Goal: Find specific page/section: Find specific page/section

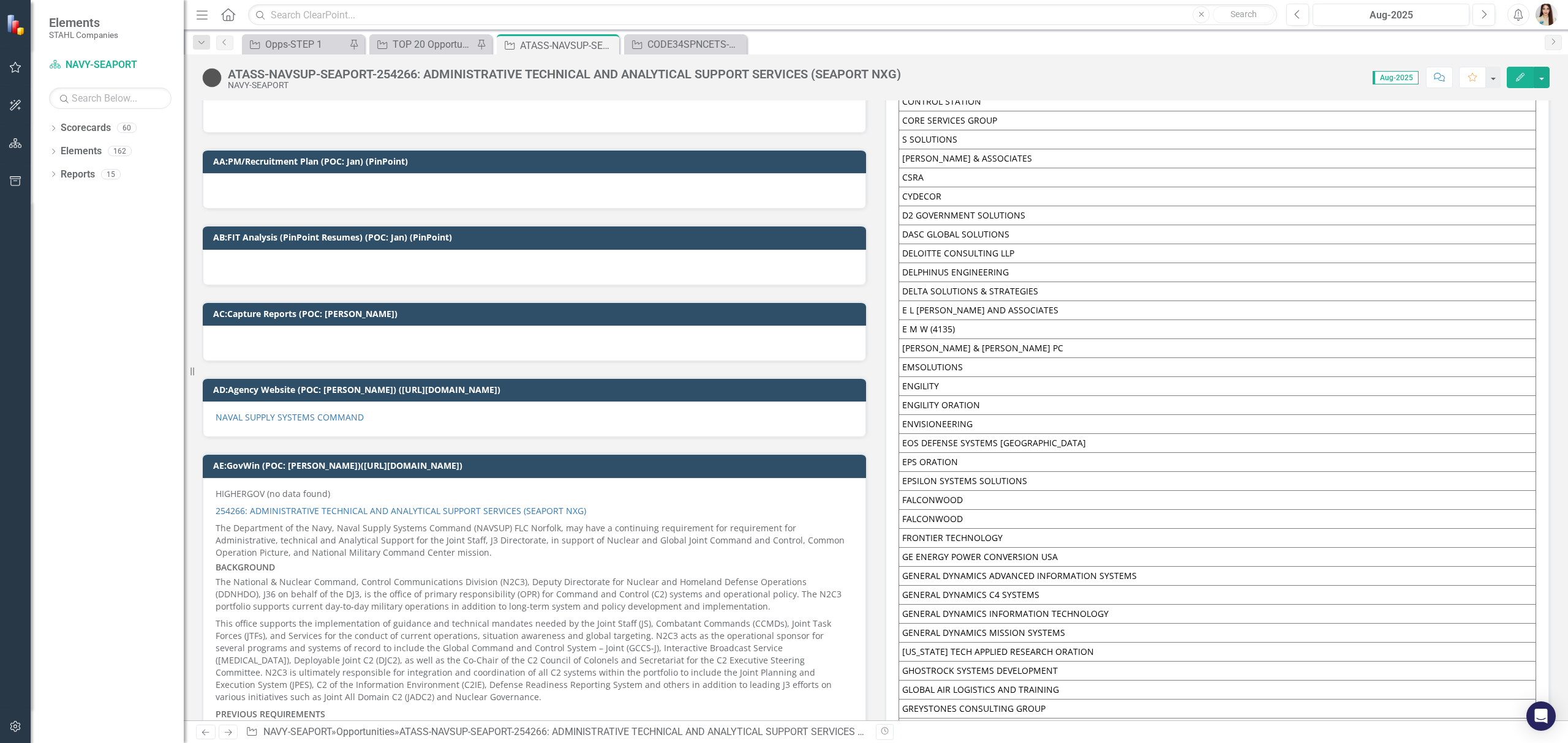
scroll to position [1796, 0]
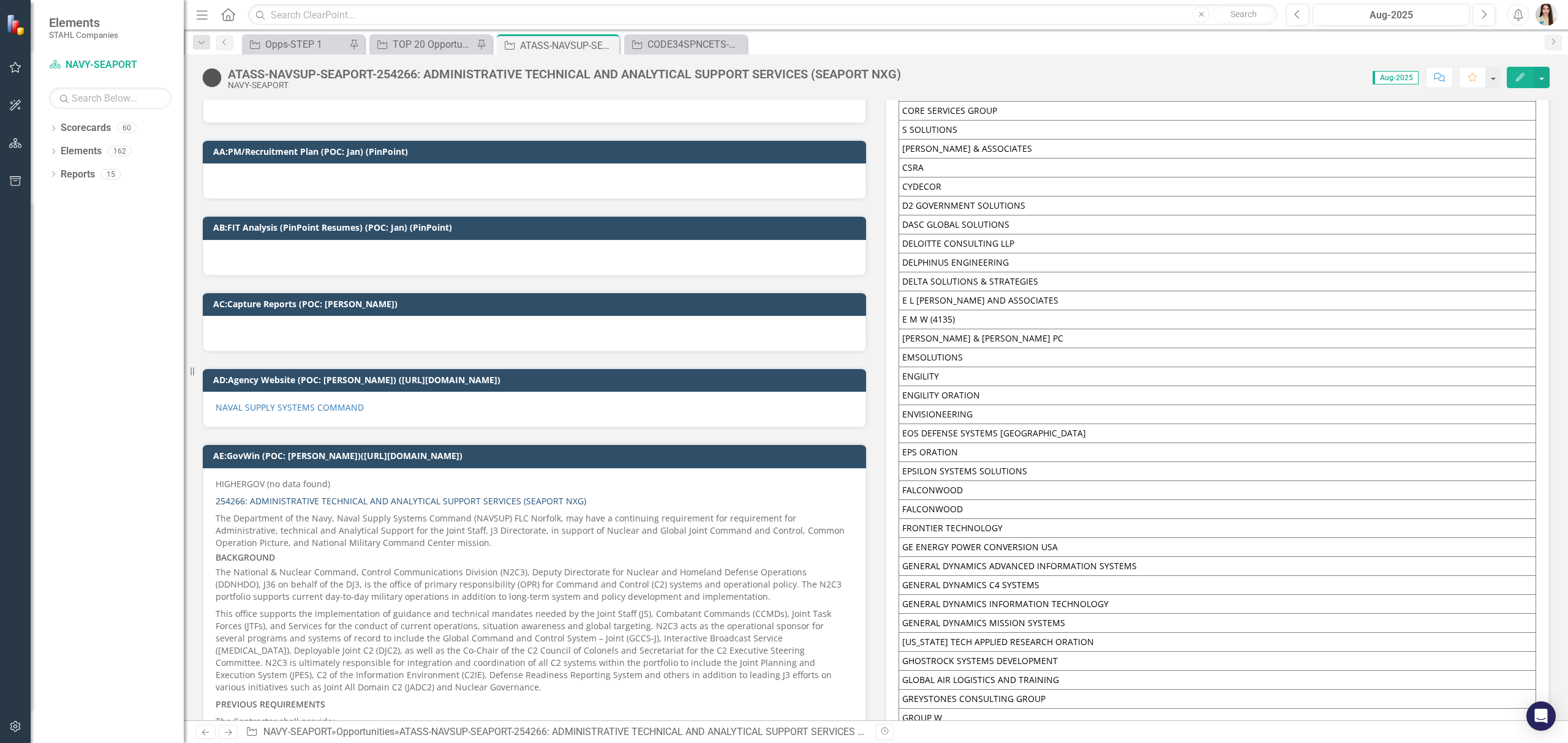
click at [350, 503] on link "254266: ADMINISTRATIVE TECHNICAL AND ANALYTICAL SUPPORT SERVICES (SEAPORT NXG)" at bounding box center [401, 501] width 370 height 11
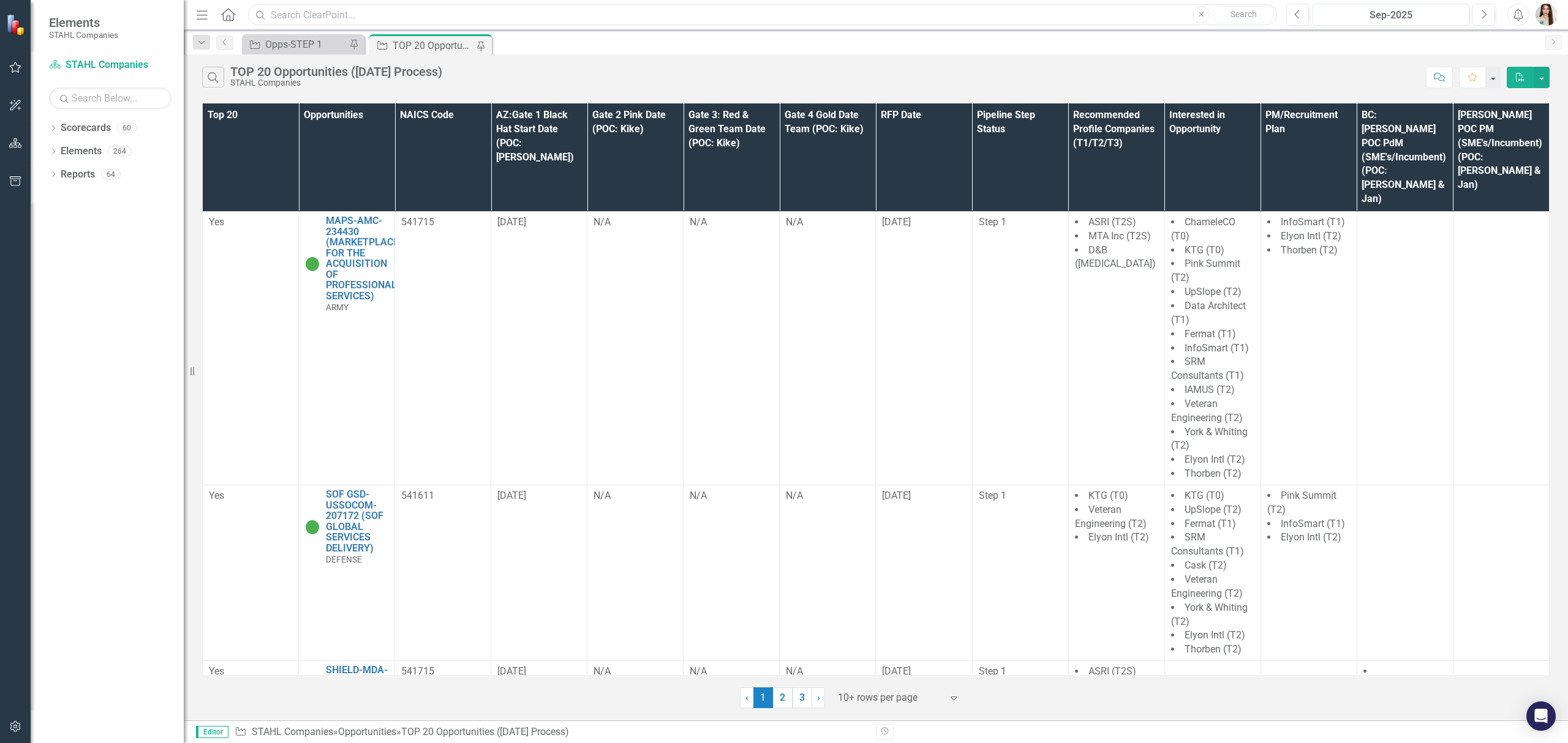
drag, startPoint x: 0, startPoint y: 0, endPoint x: 523, endPoint y: 23, distance: 523.5
click at [523, 23] on input "text" at bounding box center [762, 14] width 1029 height 21
type input "CENTAM"
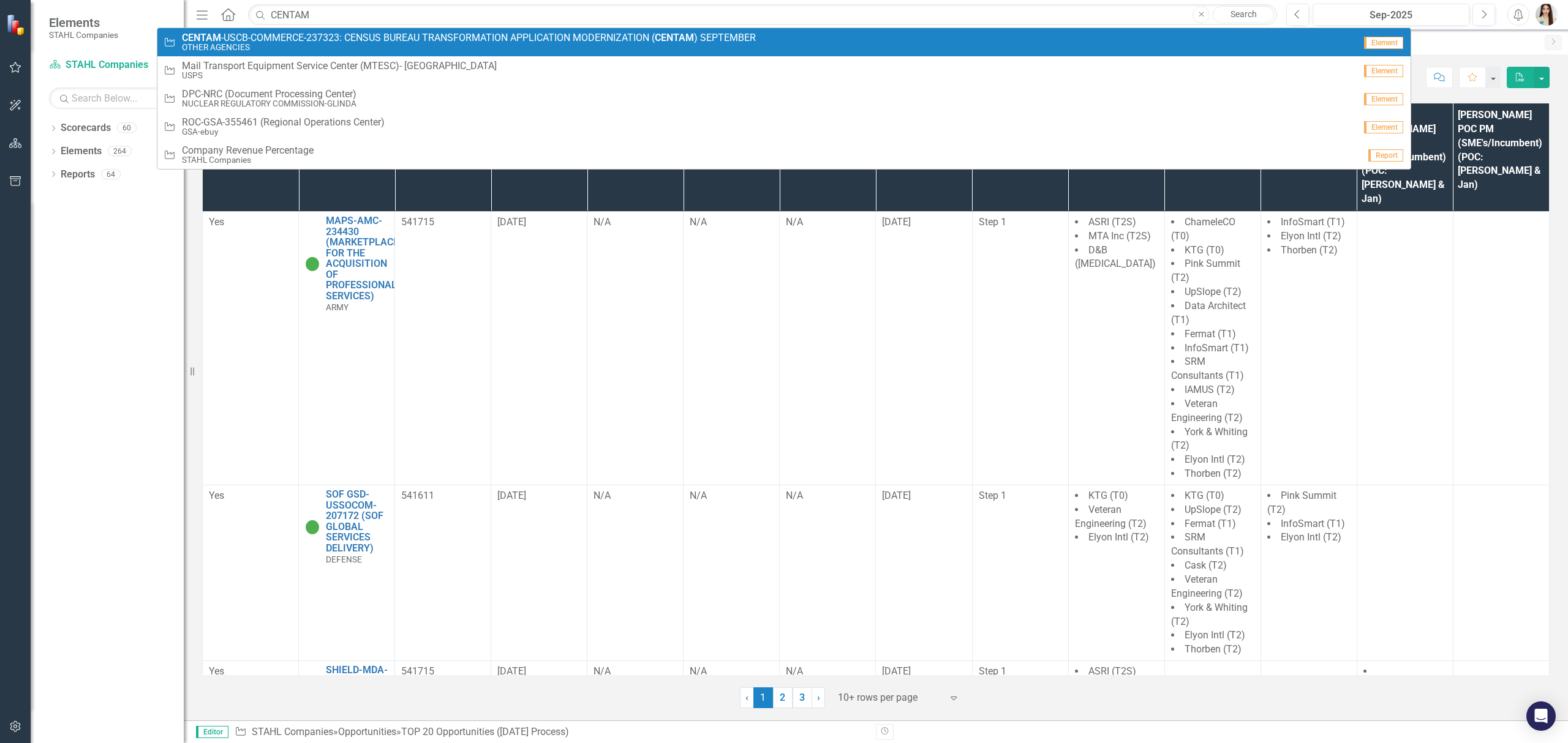
click at [262, 42] on span "CENTAM -USCB-COMMERCE-237323: CENSUS BUREAU TRANSFORMATION APPLICATION MODERNIZ…" at bounding box center [469, 38] width 574 height 11
